Goal: Task Accomplishment & Management: Use online tool/utility

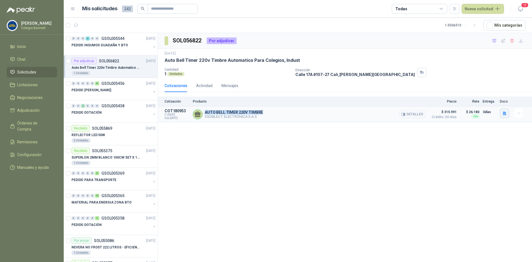
click at [504, 112] on icon "button" at bounding box center [503, 113] width 3 height 4
click at [491, 100] on button "image.png" at bounding box center [493, 101] width 24 height 6
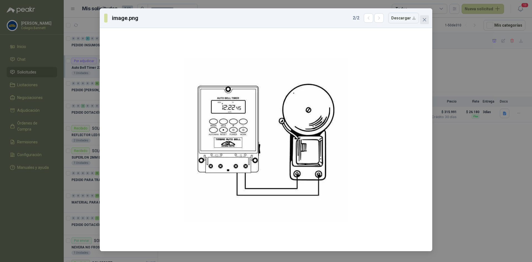
click at [424, 17] on icon "close" at bounding box center [424, 19] width 4 height 4
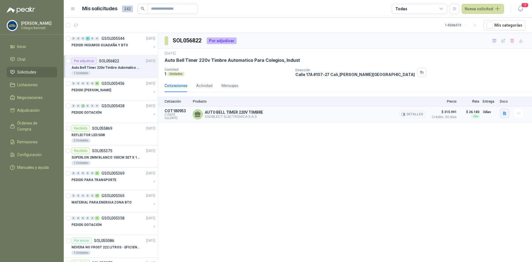
click at [502, 113] on icon "button" at bounding box center [504, 113] width 5 height 5
click at [491, 96] on button "image.png" at bounding box center [493, 95] width 24 height 6
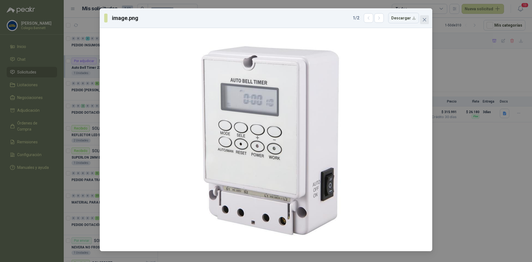
click at [421, 18] on span "Close" at bounding box center [424, 19] width 9 height 4
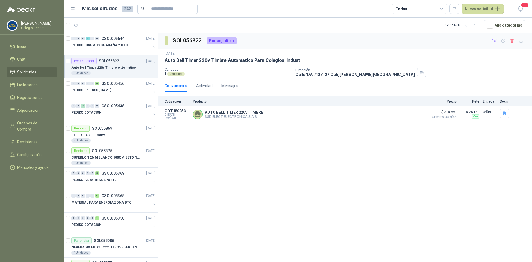
click at [125, 62] on div "Por adjudicar SOL056822 [DATE]" at bounding box center [113, 61] width 84 height 7
click at [492, 41] on icon "button" at bounding box center [494, 40] width 4 height 3
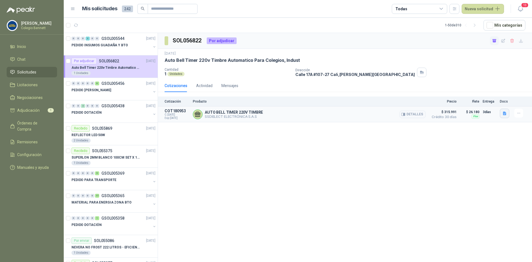
click at [504, 113] on icon "button" at bounding box center [503, 113] width 3 height 4
click at [491, 94] on button "image.png" at bounding box center [493, 95] width 24 height 6
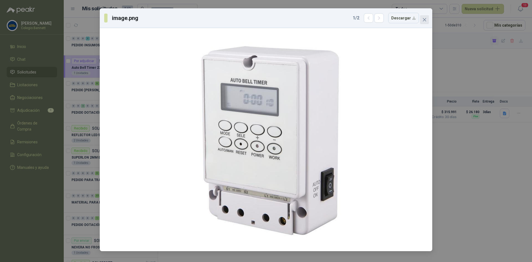
click at [425, 19] on icon "close" at bounding box center [423, 19] width 3 height 3
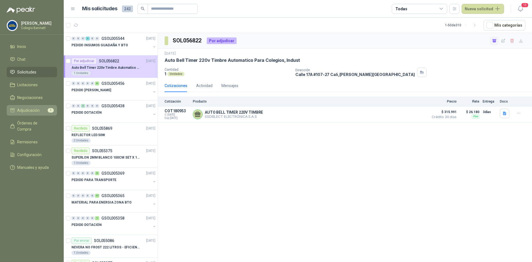
click at [37, 111] on span "Adjudicación" at bounding box center [28, 110] width 22 height 6
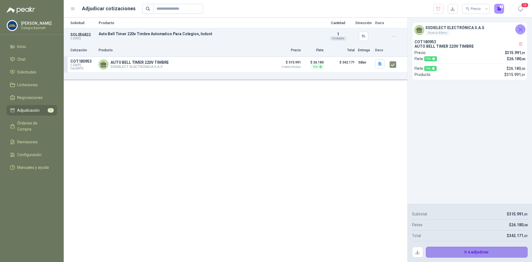
click at [486, 251] on button "Ir a adjudicar" at bounding box center [476, 251] width 102 height 11
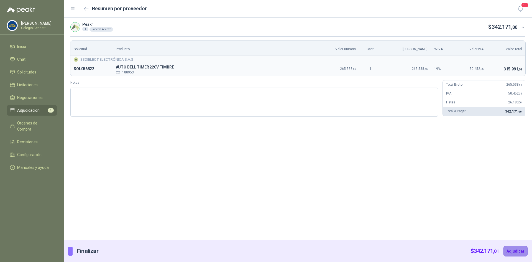
click at [521, 251] on button "Adjudicar" at bounding box center [515, 251] width 24 height 11
